Goal: Transaction & Acquisition: Purchase product/service

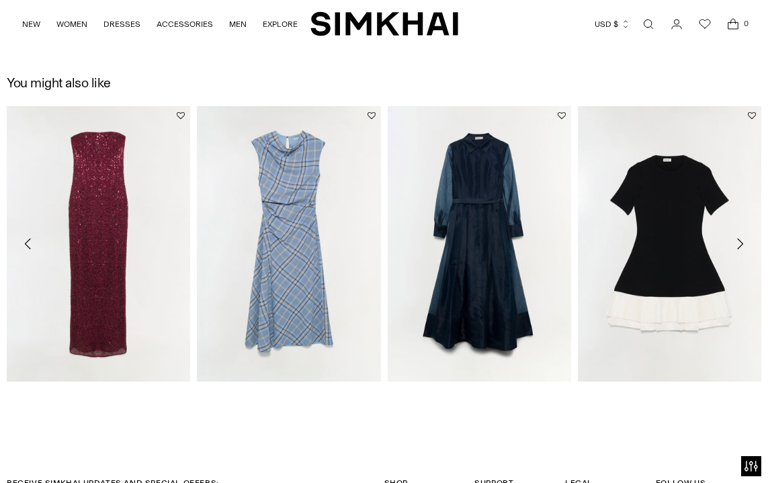
scroll to position [1541, 0]
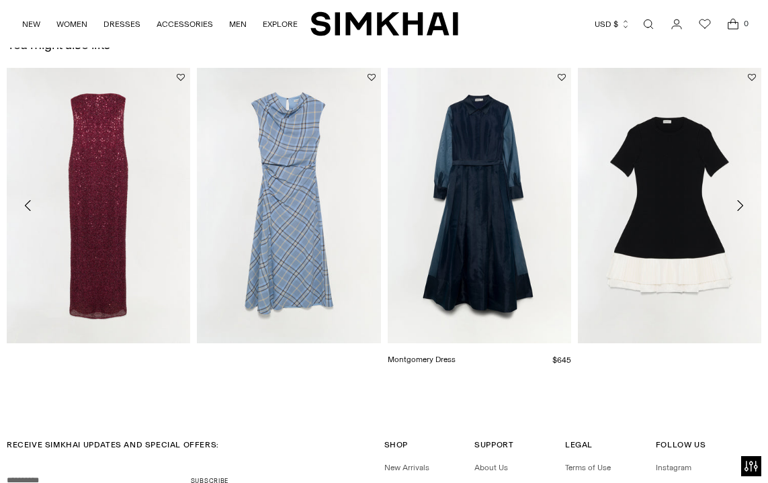
click at [456, 355] on link "Montgomery Dress" at bounding box center [422, 359] width 68 height 9
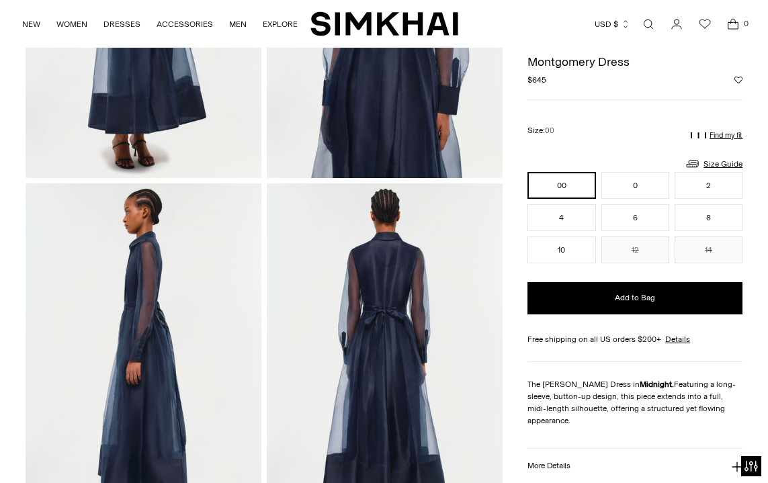
scroll to position [38, 0]
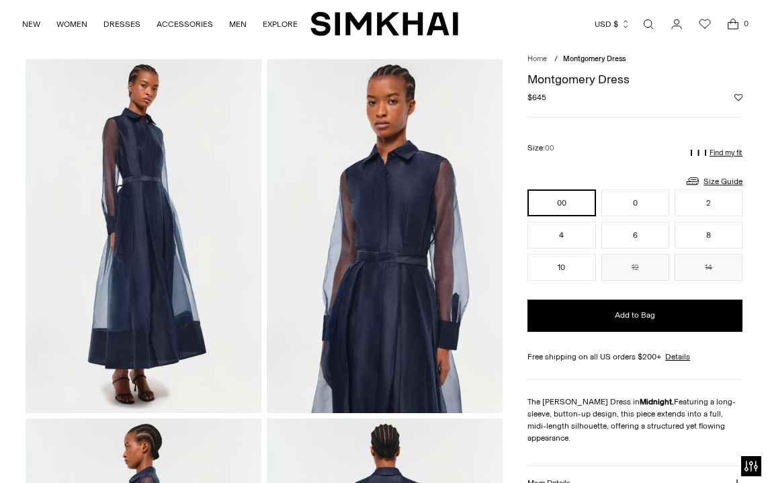
click at [652, 19] on link "Open search modal" at bounding box center [648, 24] width 27 height 27
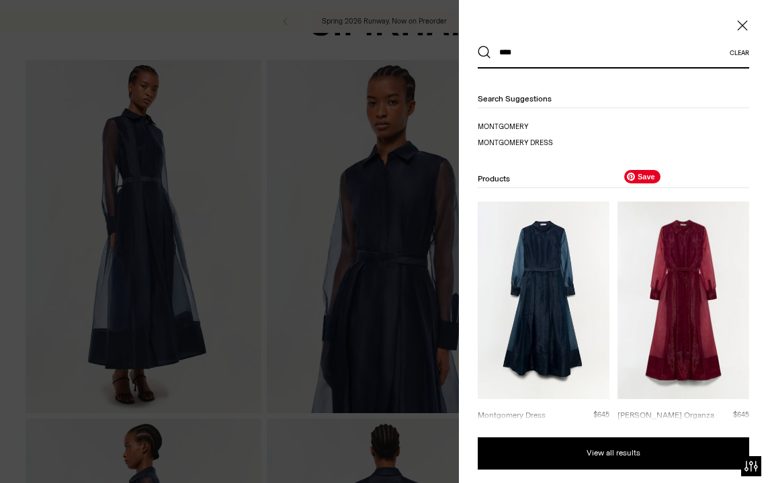
scroll to position [52, 0]
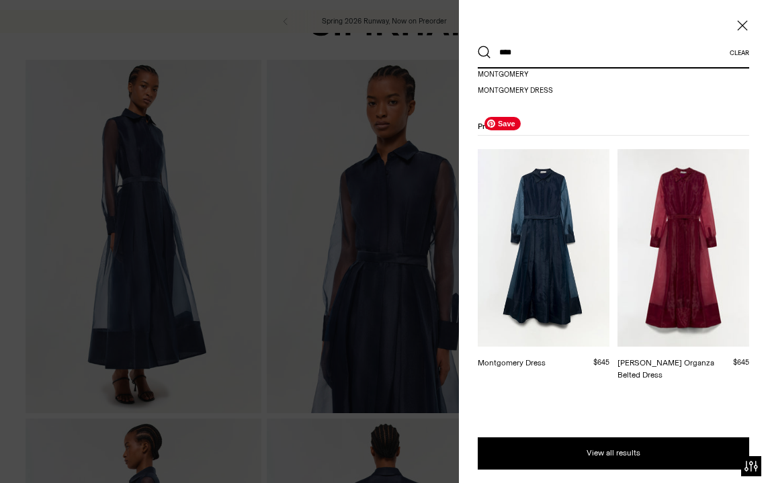
type input "****"
click at [541, 280] on img at bounding box center [544, 248] width 132 height 198
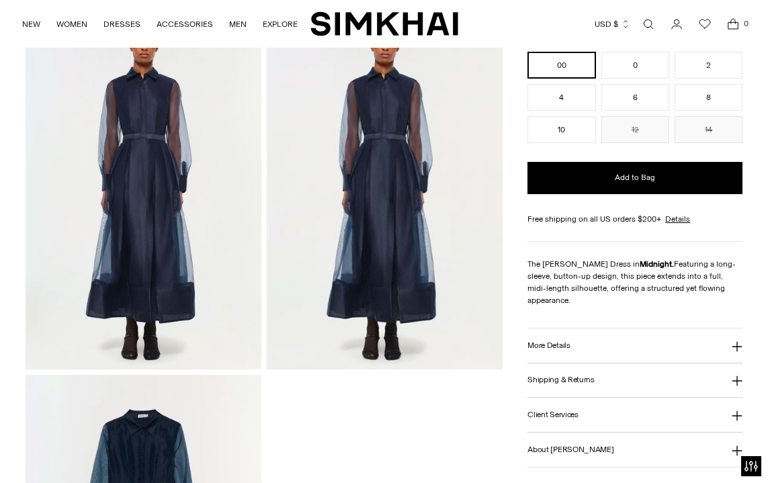
scroll to position [863, 0]
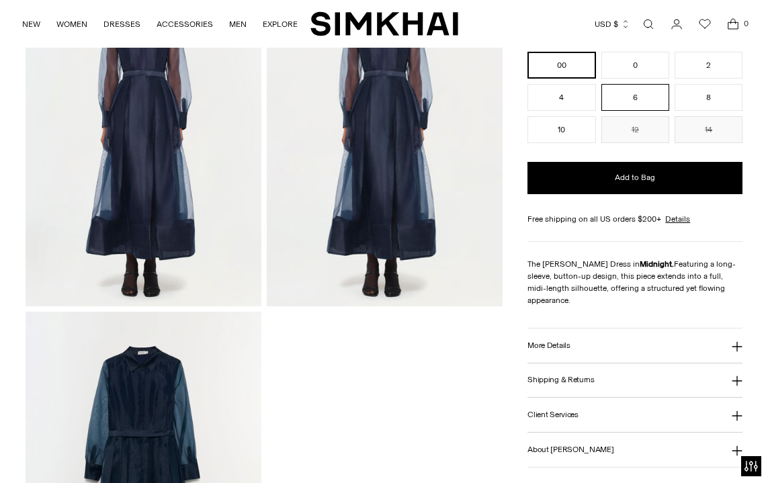
click at [644, 89] on button "6" at bounding box center [635, 97] width 68 height 27
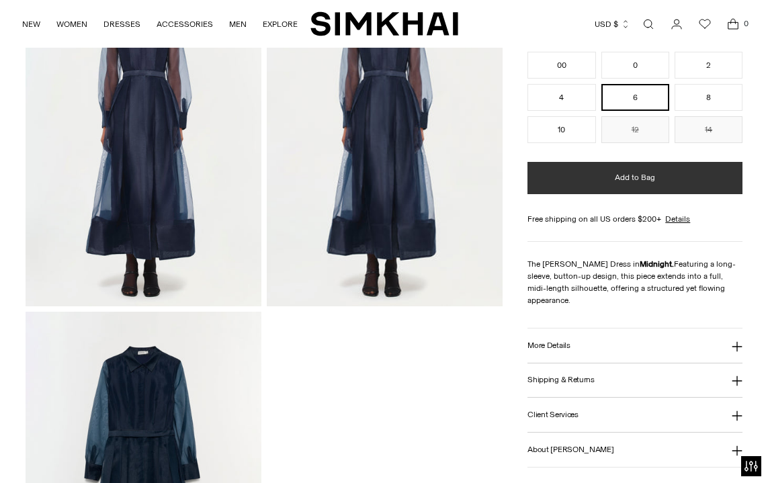
click at [620, 173] on span "Add to Bag" at bounding box center [635, 177] width 40 height 11
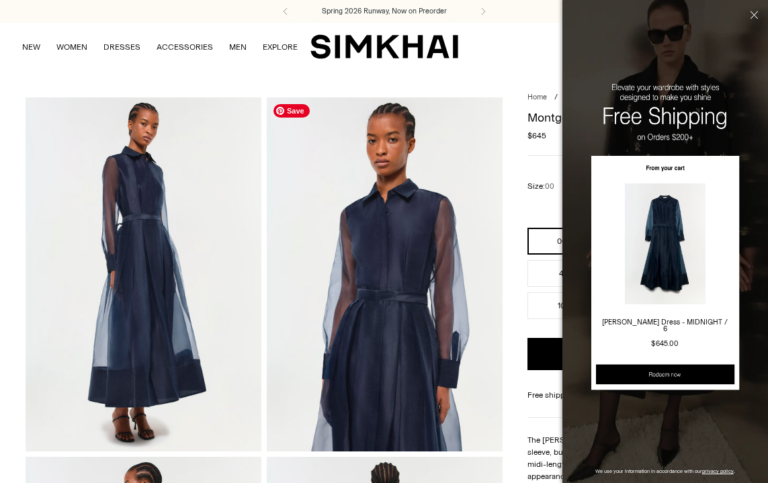
click at [536, 34] on div "Currency USD $ [GEOGRAPHIC_DATA] (ALL L) [GEOGRAPHIC_DATA] (DZD د.ج) [GEOGRAPHI…" at bounding box center [602, 47] width 289 height 30
click at [755, 17] on button "Close" at bounding box center [752, 36] width 31 height 73
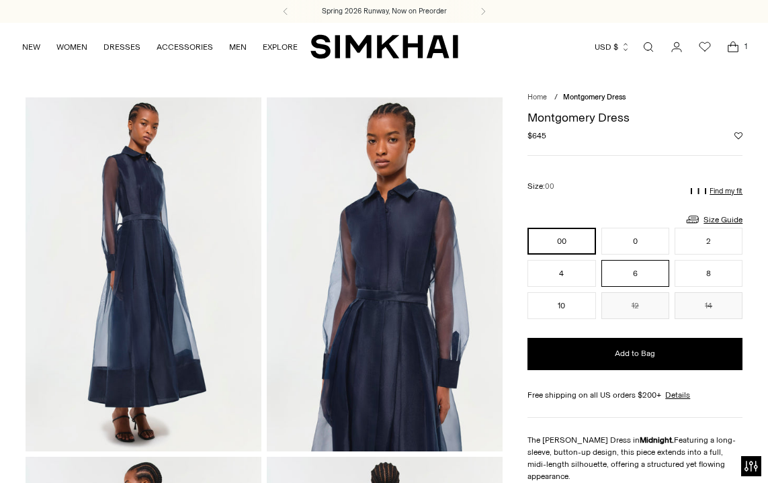
click at [622, 282] on button "6" at bounding box center [635, 273] width 68 height 27
click at [736, 48] on icon "Open cart modal" at bounding box center [733, 46] width 19 height 13
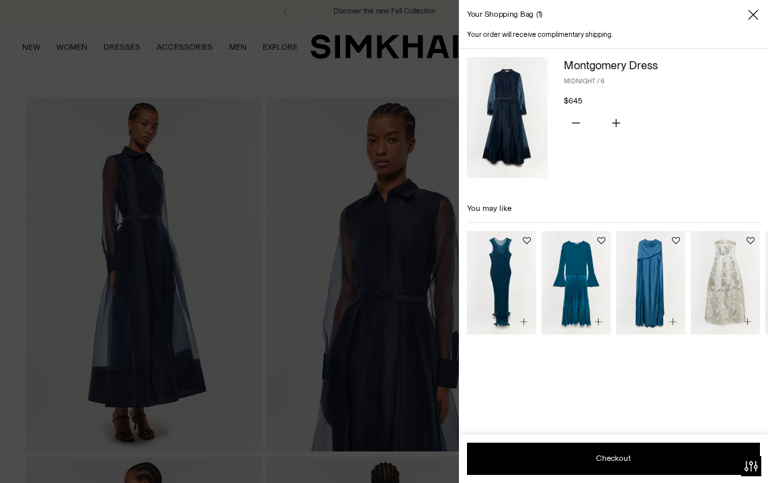
click at [529, 128] on img at bounding box center [507, 117] width 81 height 121
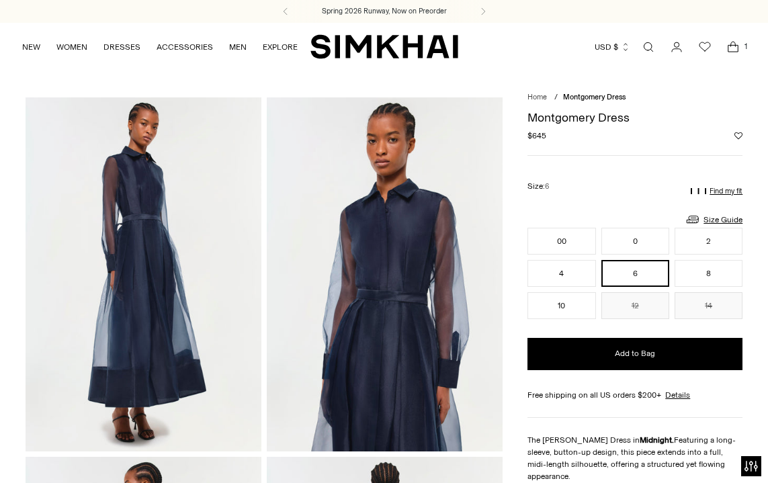
click at [733, 49] on icon "Open cart modal" at bounding box center [733, 46] width 19 height 13
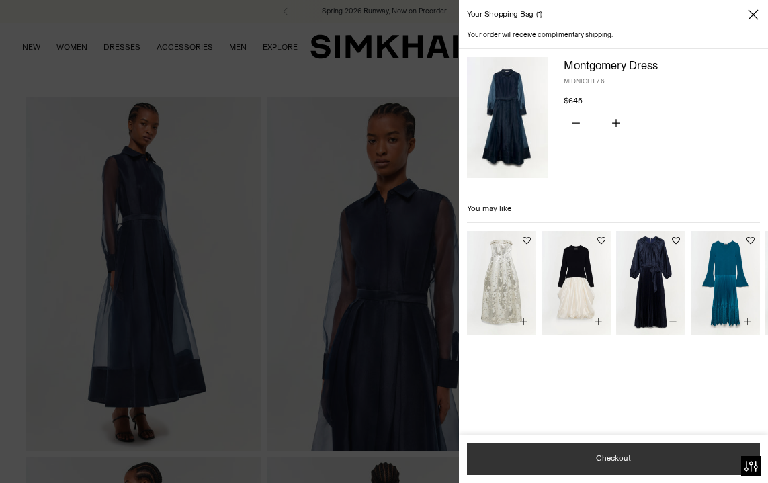
click at [603, 466] on button "Checkout" at bounding box center [613, 459] width 293 height 32
